Goal: Transaction & Acquisition: Purchase product/service

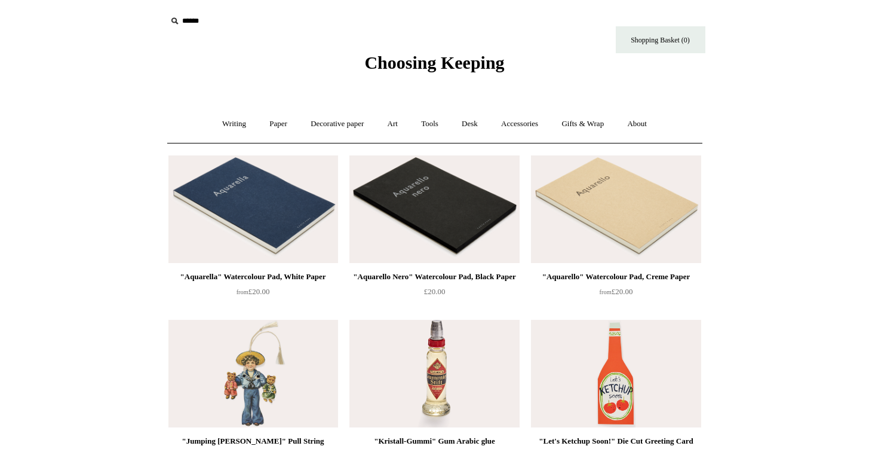
scroll to position [23, 0]
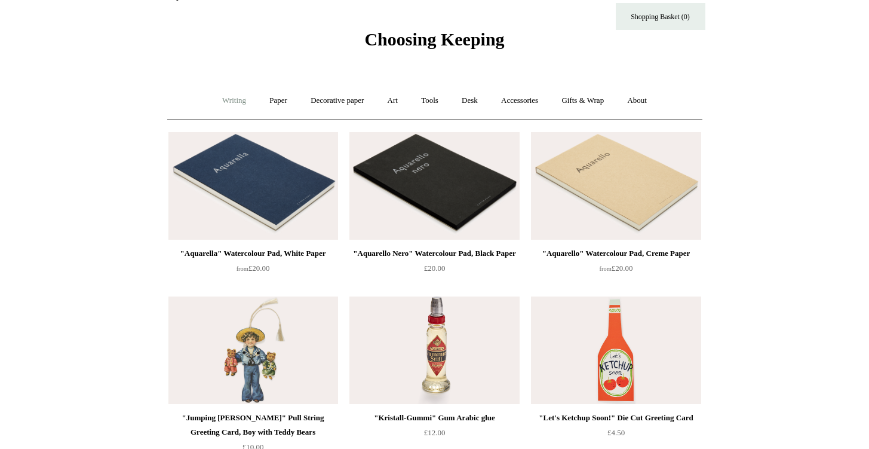
click at [231, 104] on link "Writing +" at bounding box center [234, 101] width 45 height 32
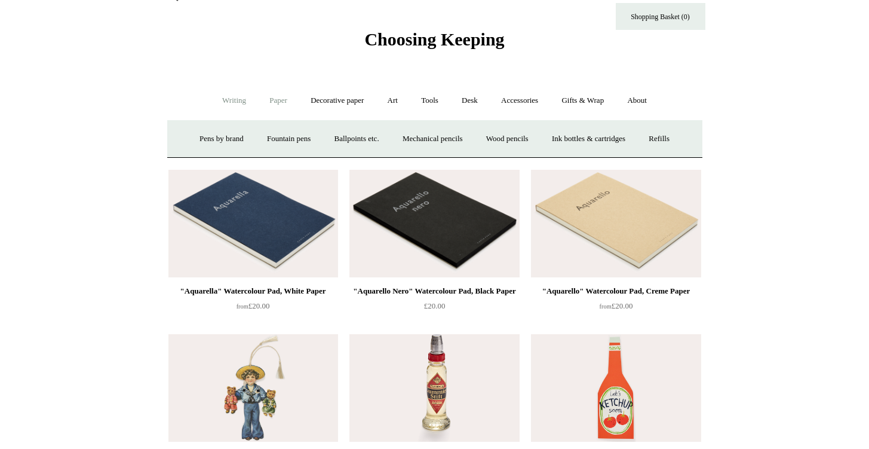
click at [263, 104] on link "Paper +" at bounding box center [278, 101] width 39 height 32
click at [268, 136] on link "Notebooks +" at bounding box center [267, 139] width 55 height 32
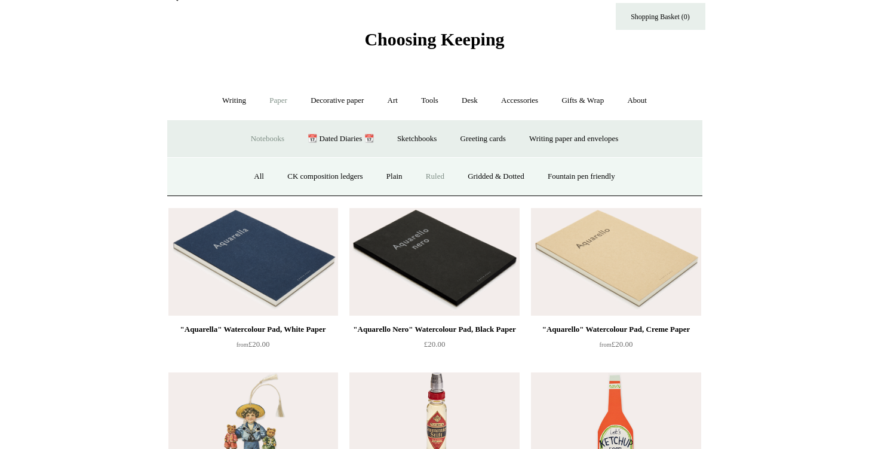
click at [433, 174] on link "Ruled" at bounding box center [435, 177] width 40 height 32
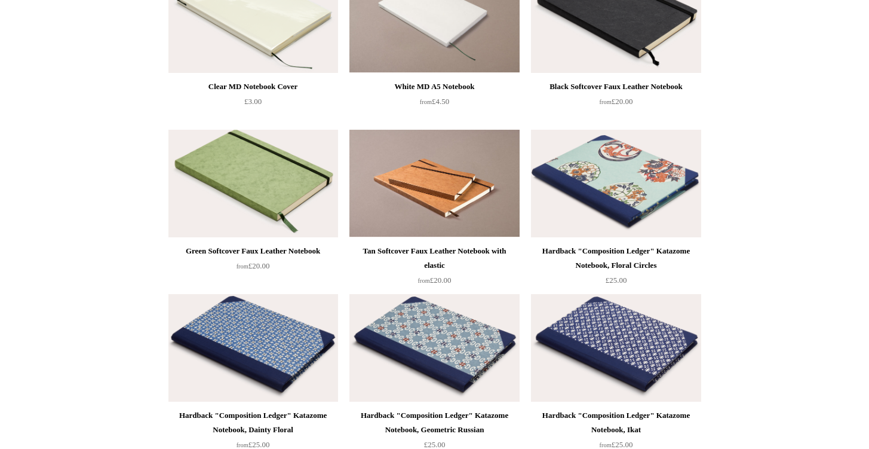
scroll to position [989, 0]
